Goal: Navigation & Orientation: Find specific page/section

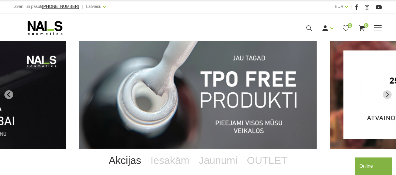
click at [0, 0] on link "Gēlu sistēmas" at bounding box center [0, 0] width 0 height 0
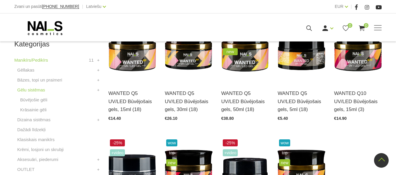
scroll to position [162, 0]
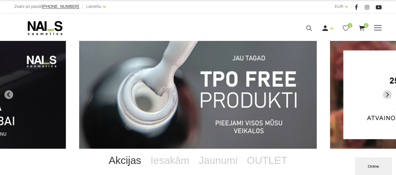
click at [0, 0] on link "Gēllakas" at bounding box center [0, 0] width 0 height 0
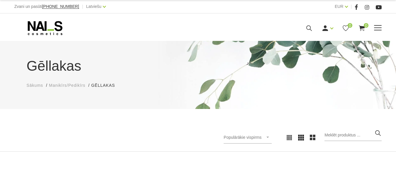
click at [0, 0] on link "Gēllakas" at bounding box center [0, 0] width 0 height 0
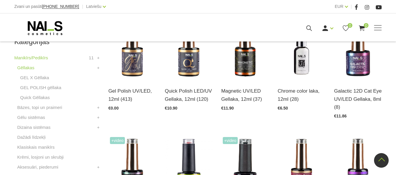
scroll to position [166, 0]
click at [37, 78] on link "GEL X Gēllaka" at bounding box center [34, 78] width 29 height 7
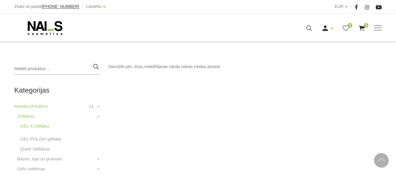
scroll to position [118, 0]
